Goal: Task Accomplishment & Management: Use online tool/utility

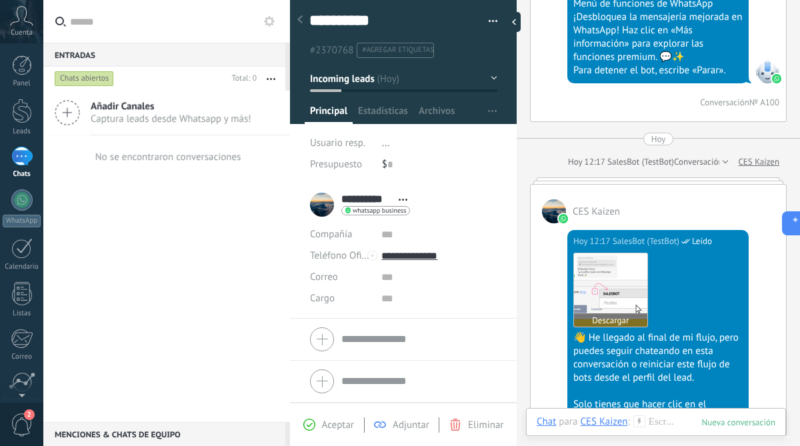
scroll to position [941, 0]
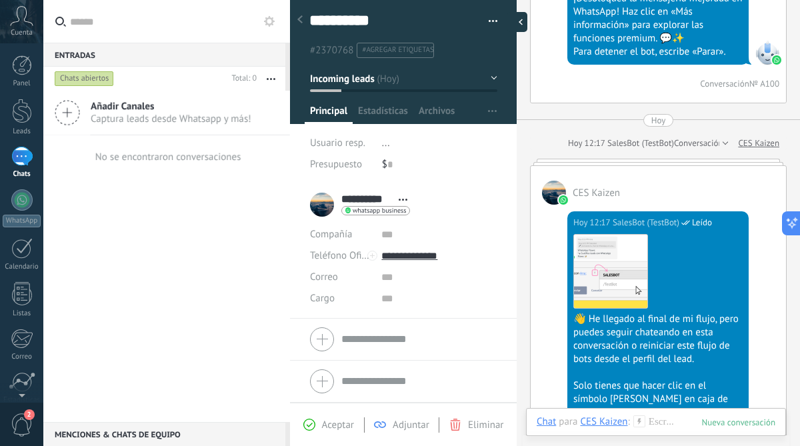
click at [518, 17] on div at bounding box center [518, 22] width 20 height 20
type textarea "**********"
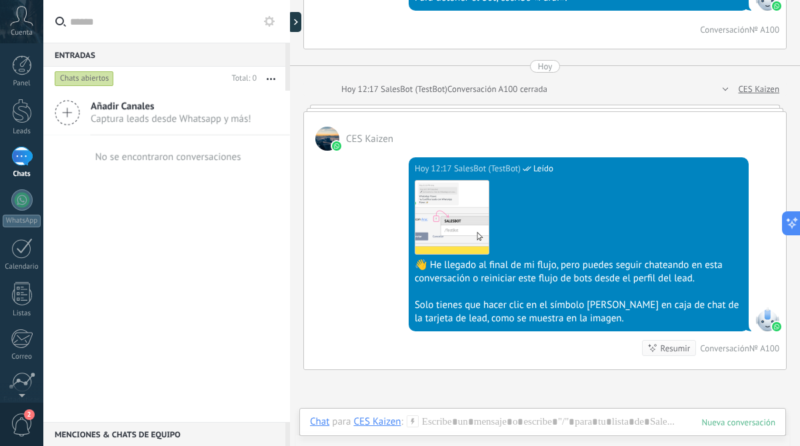
scroll to position [845, 0]
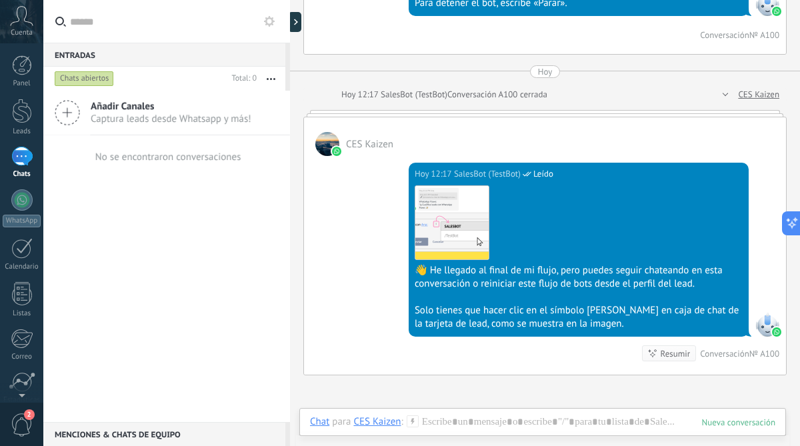
click at [71, 117] on icon at bounding box center [67, 112] width 25 height 25
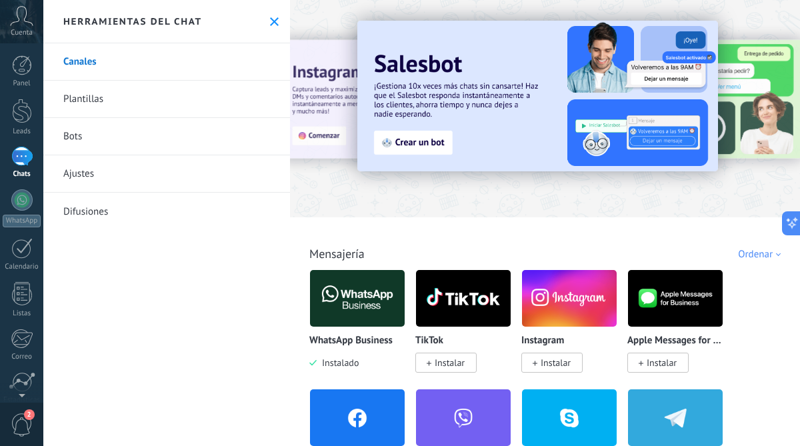
click at [388, 185] on div at bounding box center [550, 104] width 520 height 191
